Goal: Information Seeking & Learning: Learn about a topic

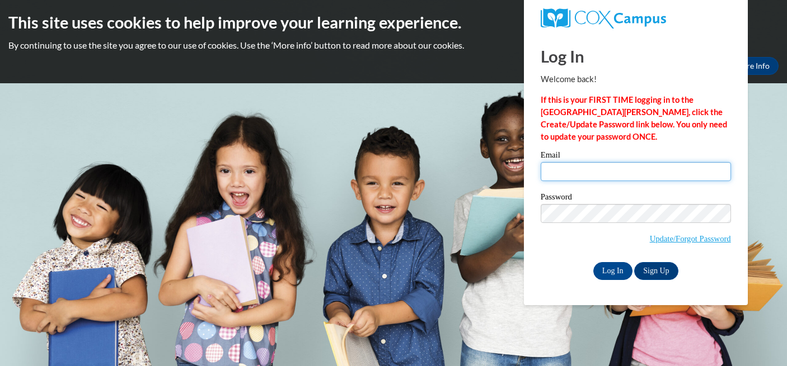
click at [633, 173] on input "Email" at bounding box center [635, 171] width 190 height 19
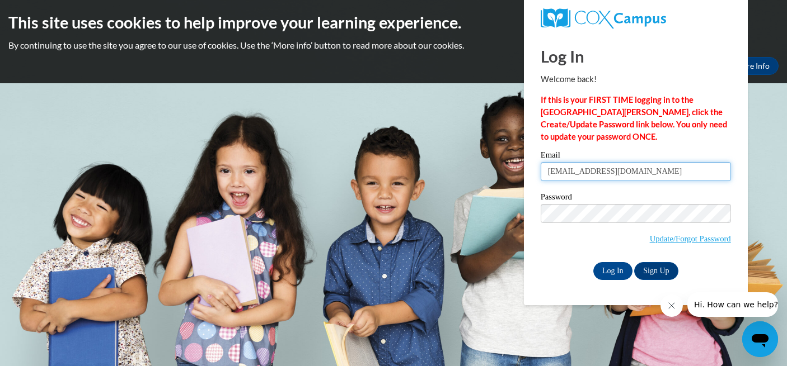
type input "niozzia91@gmail.com"
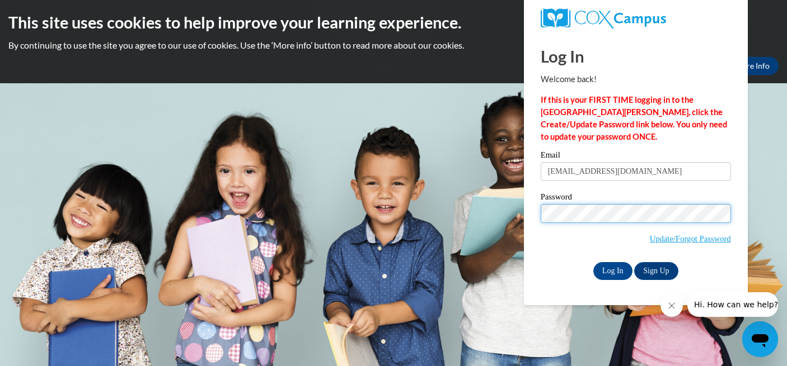
click at [593, 262] on input "Log In" at bounding box center [612, 271] width 39 height 18
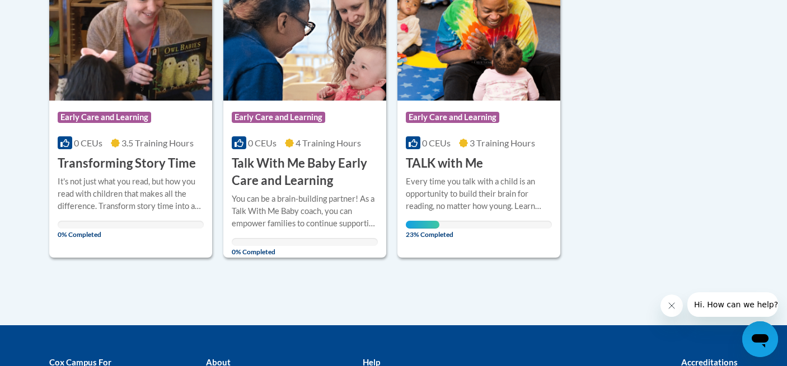
scroll to position [308, 0]
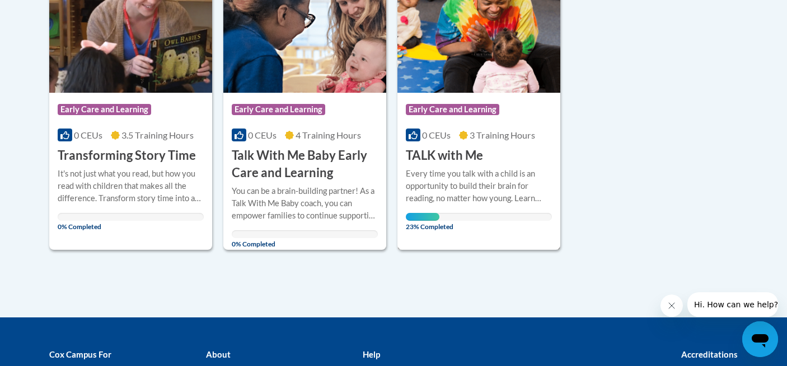
click at [469, 163] on h3 "TALK with Me" at bounding box center [444, 155] width 77 height 17
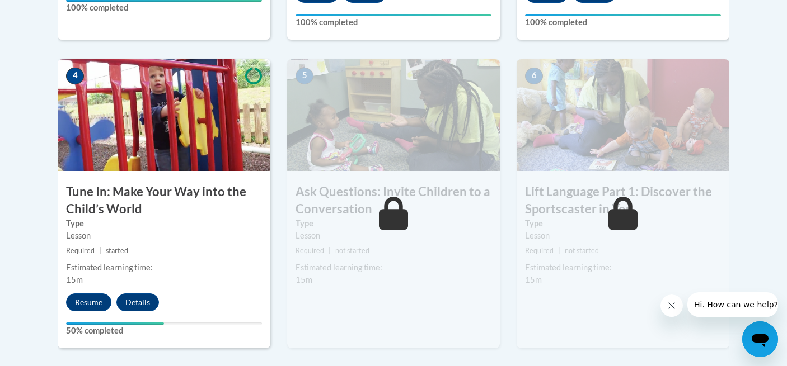
scroll to position [611, 0]
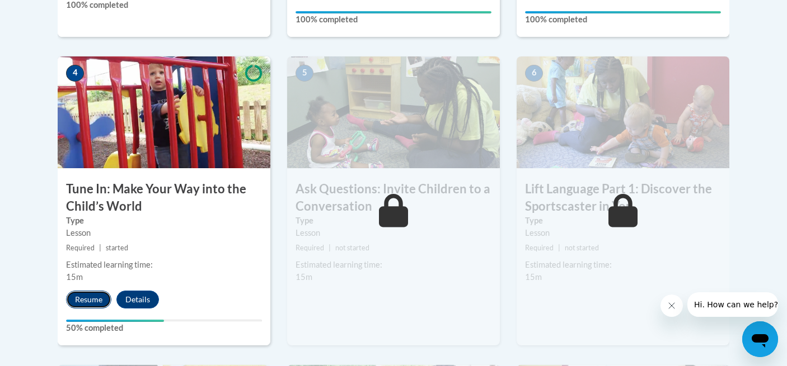
click at [91, 299] on button "Resume" at bounding box center [88, 300] width 45 height 18
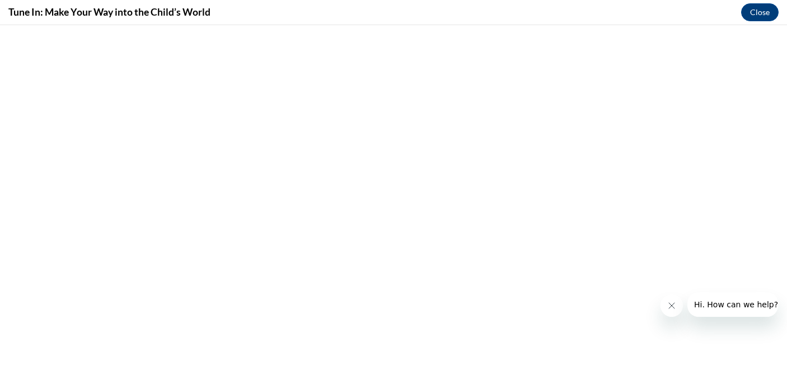
click at [669, 305] on icon "Close message from company" at bounding box center [671, 306] width 9 height 9
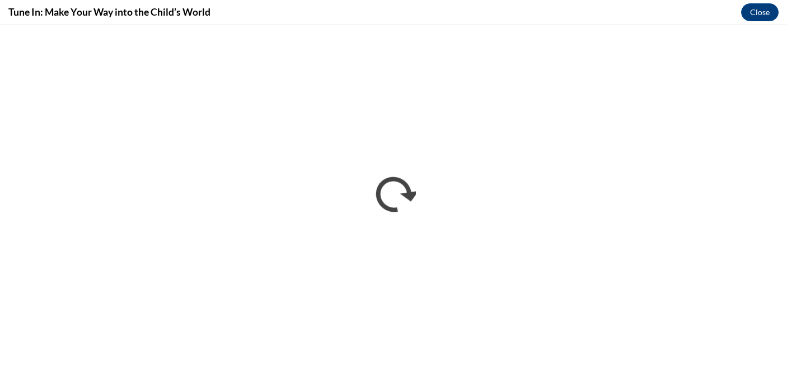
scroll to position [0, 0]
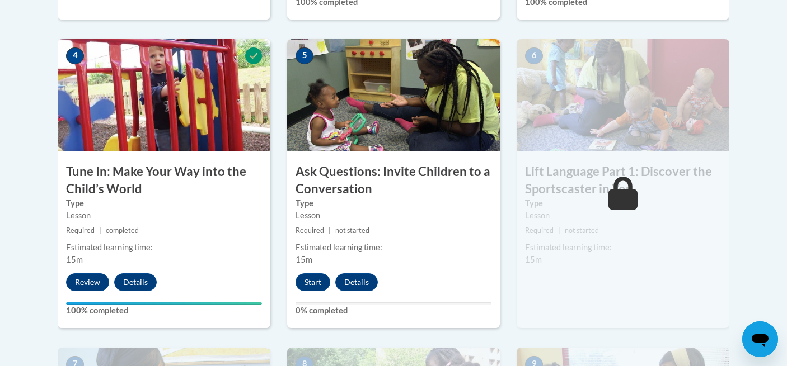
scroll to position [635, 0]
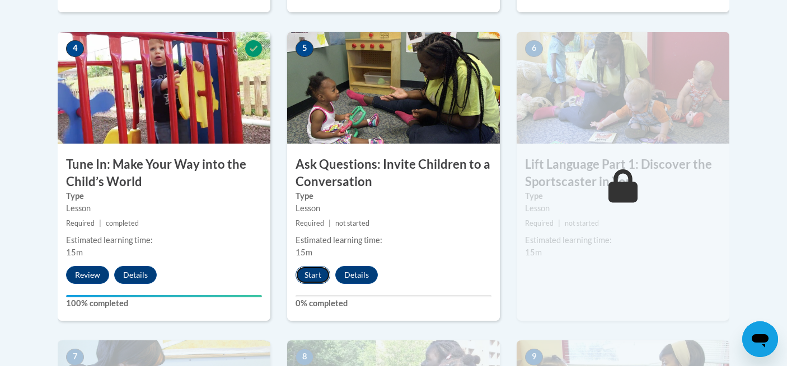
click at [316, 280] on button "Start" at bounding box center [312, 275] width 35 height 18
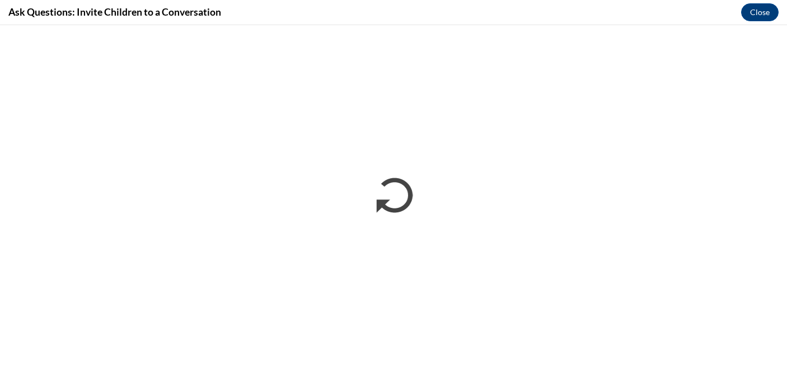
scroll to position [0, 0]
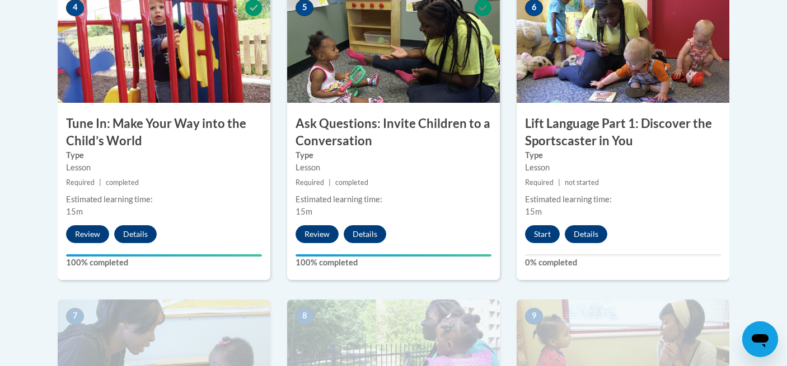
scroll to position [680, 0]
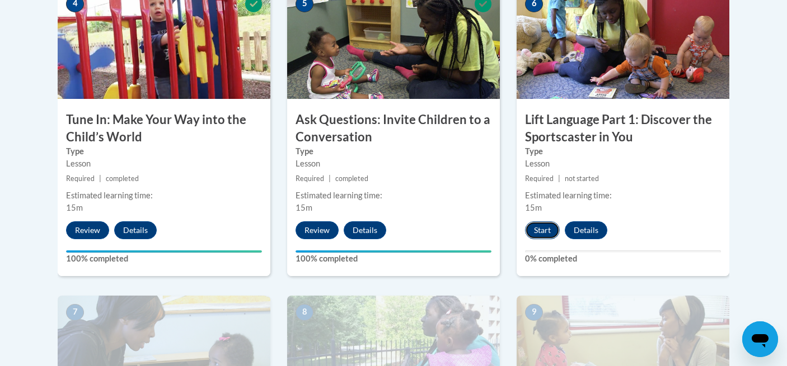
click at [541, 229] on button "Start" at bounding box center [542, 231] width 35 height 18
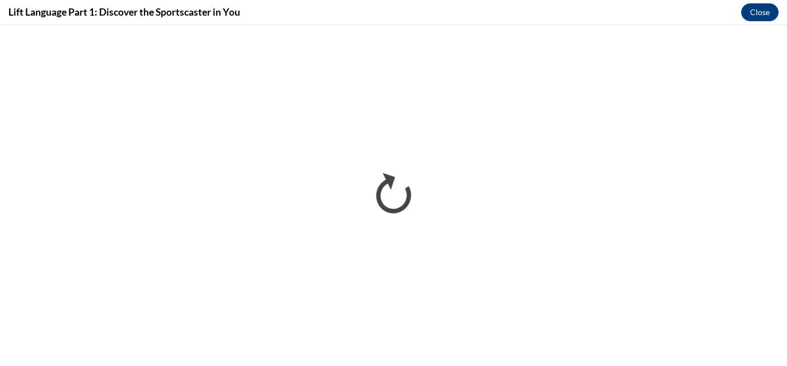
scroll to position [0, 0]
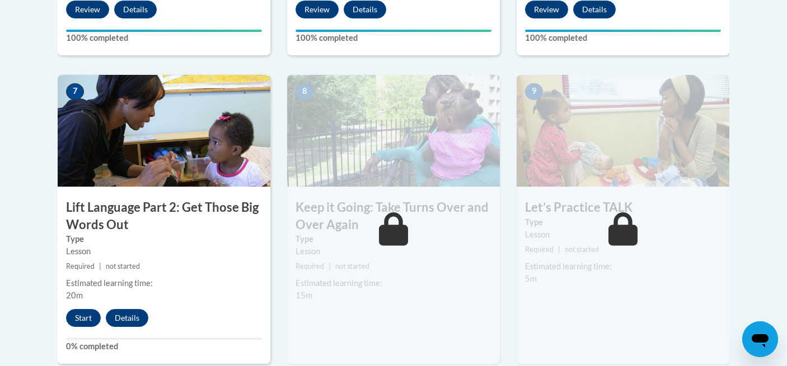
scroll to position [906, 0]
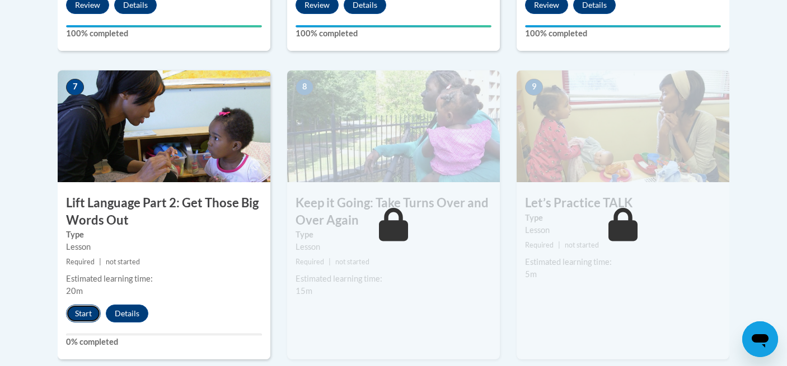
click at [87, 311] on button "Start" at bounding box center [83, 314] width 35 height 18
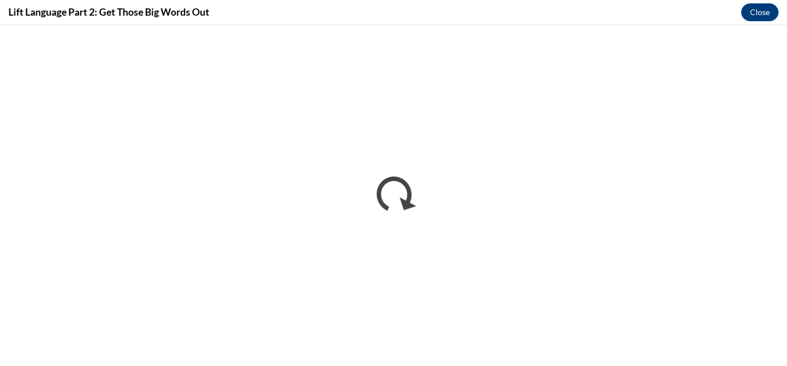
scroll to position [0, 0]
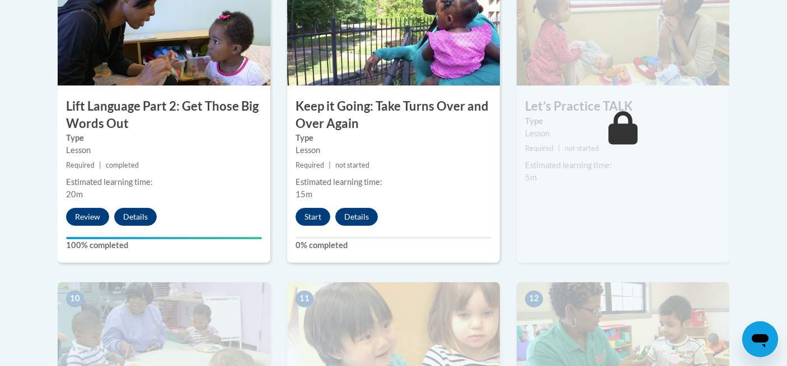
scroll to position [1001, 0]
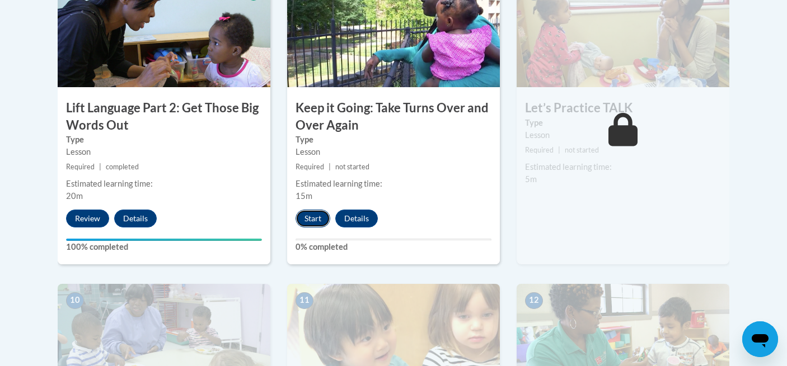
click at [313, 220] on button "Start" at bounding box center [312, 219] width 35 height 18
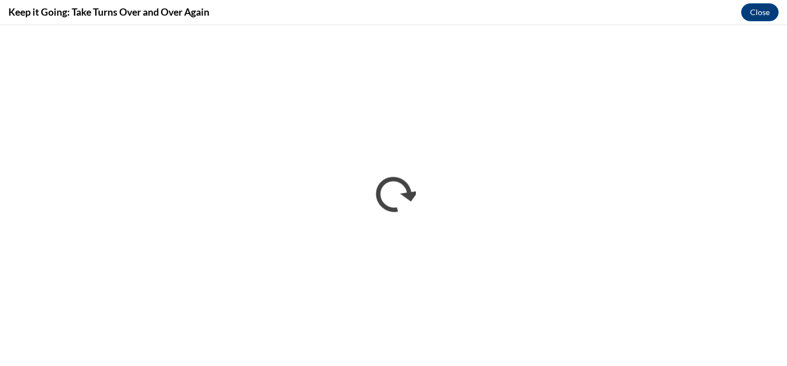
scroll to position [0, 0]
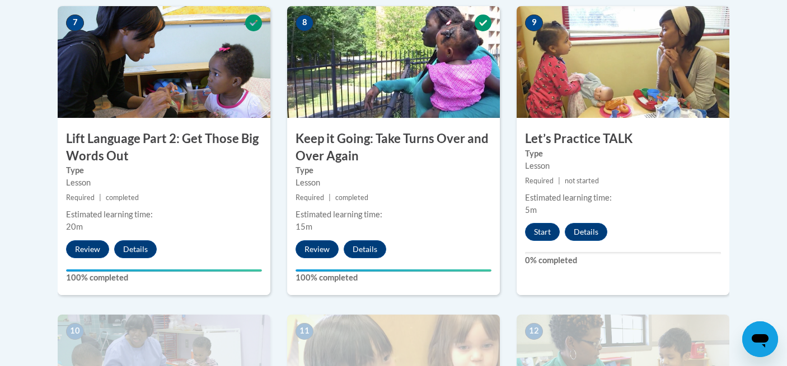
scroll to position [974, 0]
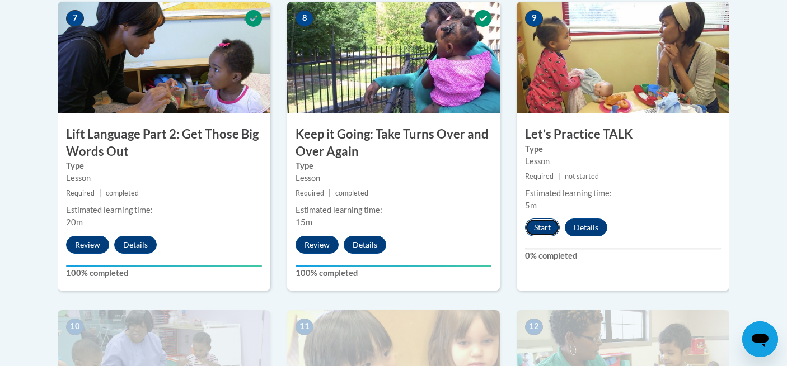
click at [544, 228] on button "Start" at bounding box center [542, 228] width 35 height 18
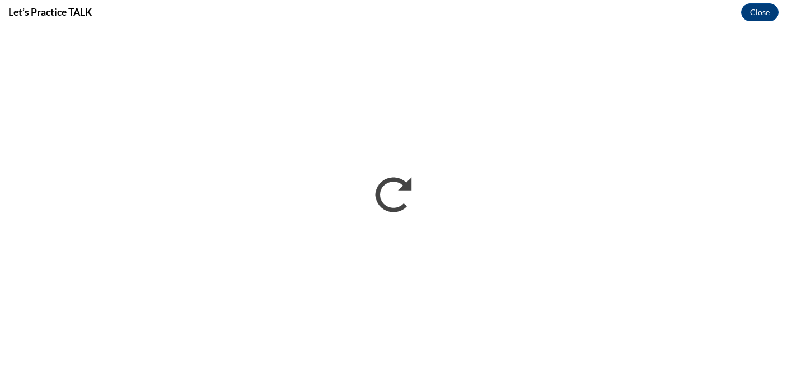
scroll to position [0, 0]
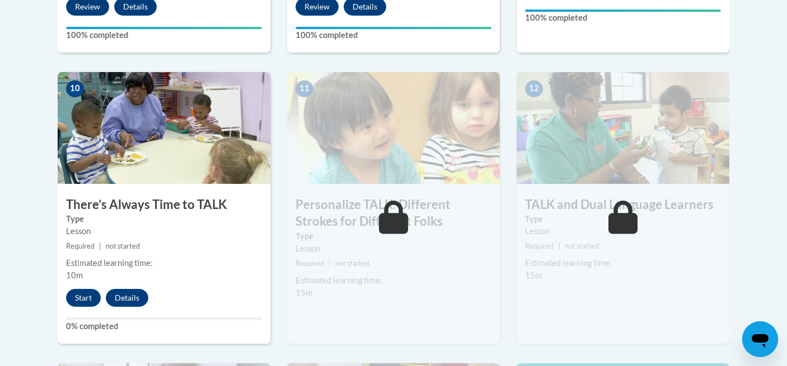
scroll to position [1216, 0]
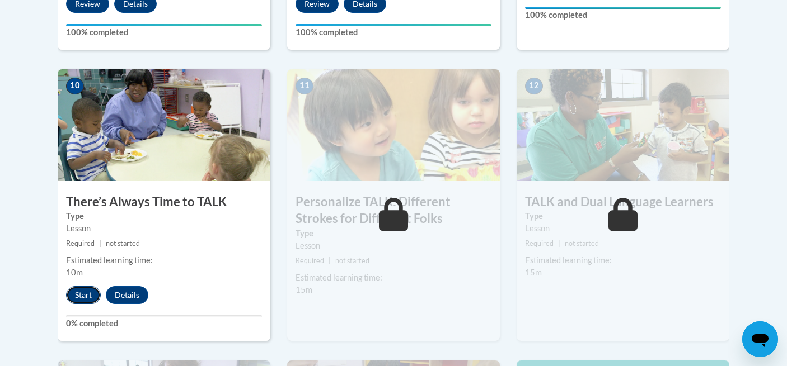
click at [84, 297] on button "Start" at bounding box center [83, 295] width 35 height 18
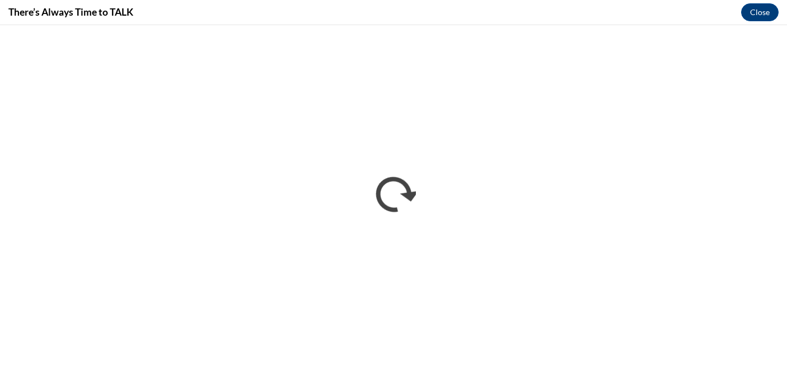
scroll to position [0, 0]
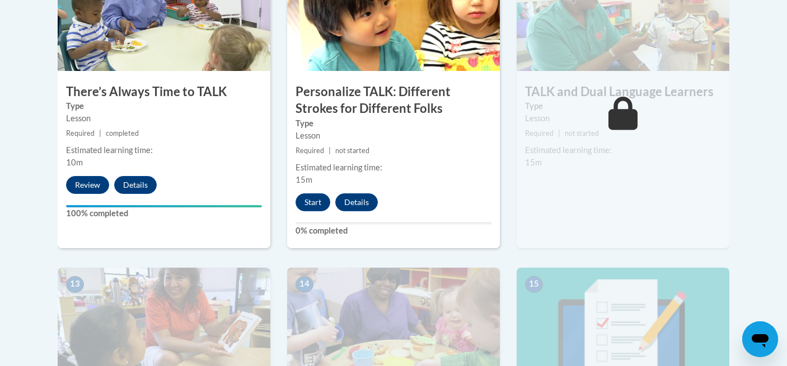
scroll to position [1361, 0]
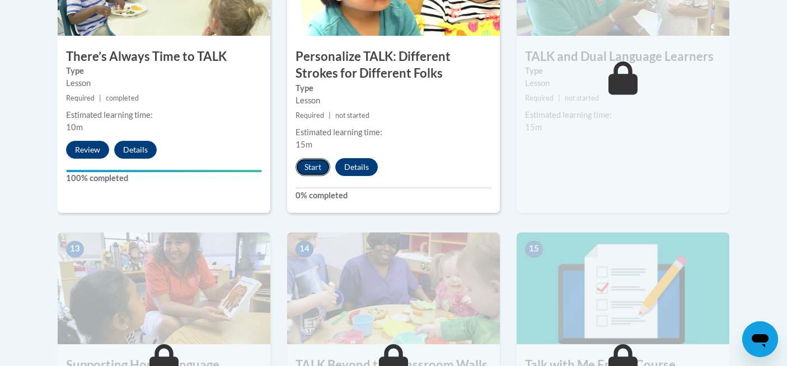
click at [317, 173] on button "Start" at bounding box center [312, 167] width 35 height 18
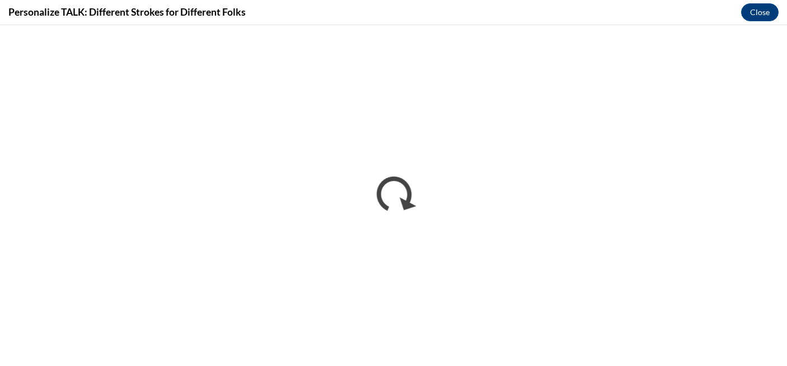
scroll to position [0, 0]
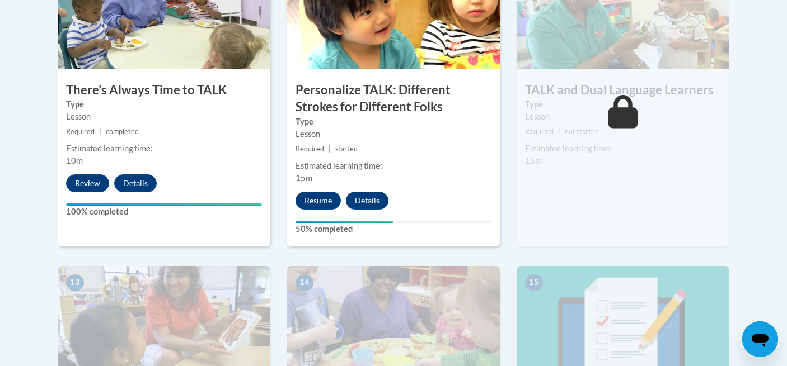
scroll to position [1330, 0]
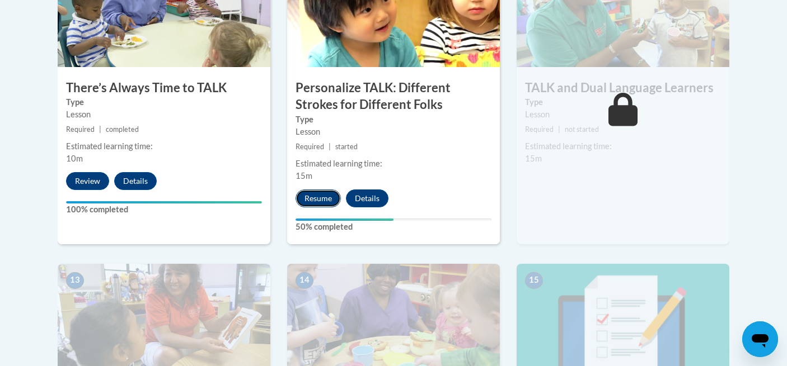
click at [317, 202] on button "Resume" at bounding box center [317, 199] width 45 height 18
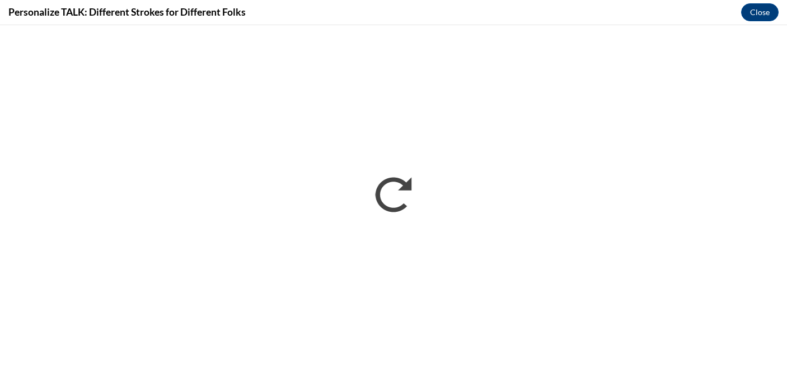
scroll to position [0, 0]
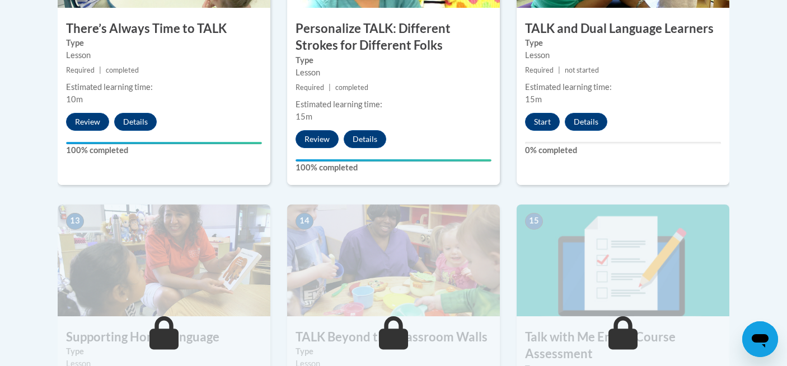
scroll to position [1390, 0]
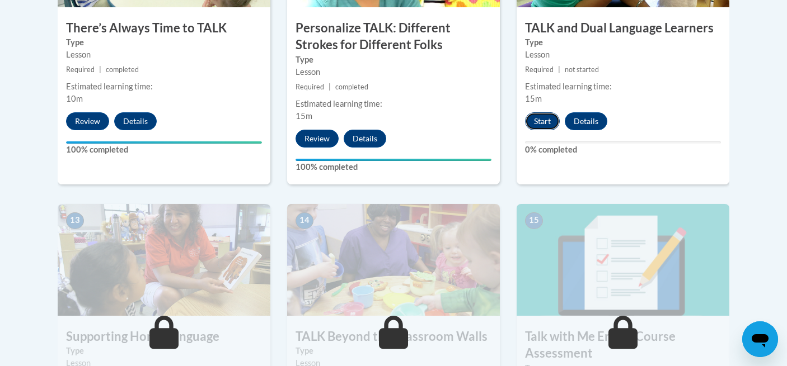
click at [542, 129] on button "Start" at bounding box center [542, 121] width 35 height 18
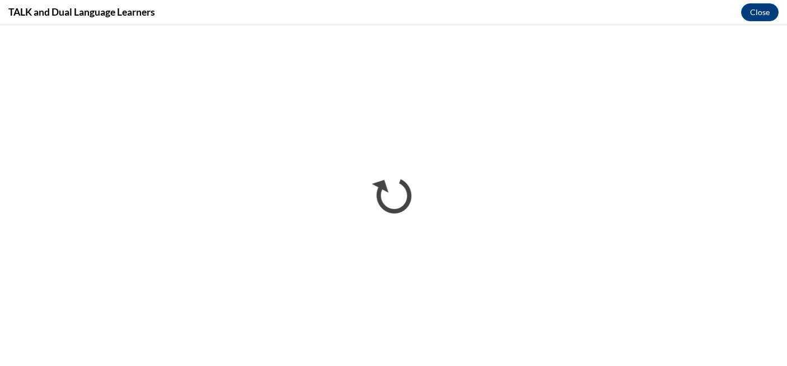
scroll to position [0, 0]
